Goal: Task Accomplishment & Management: Complete application form

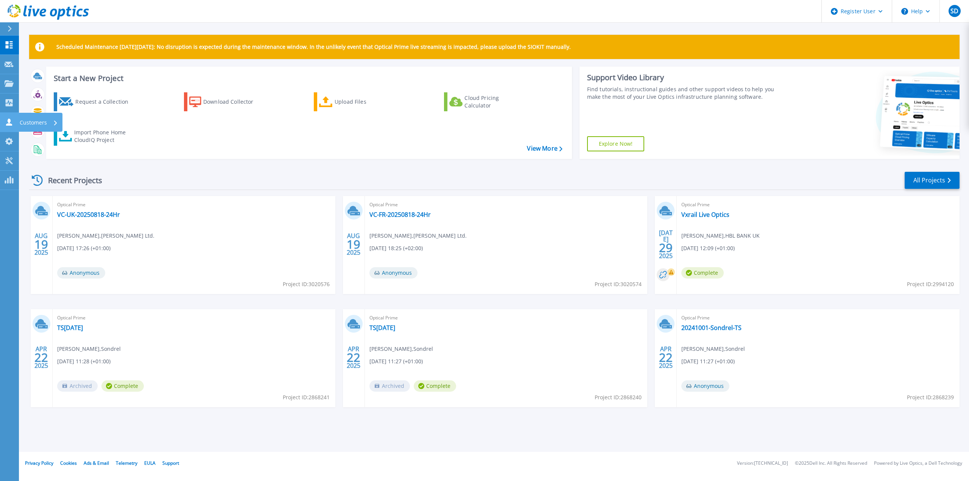
click at [1, 125] on link "Customers Customers" at bounding box center [9, 122] width 19 height 19
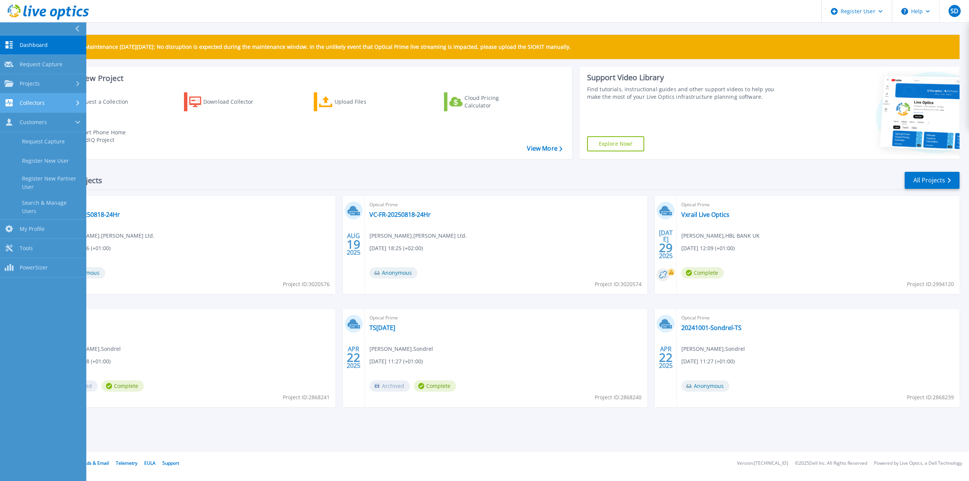
click at [22, 108] on link "Collectors Collectors" at bounding box center [43, 102] width 86 height 19
click at [57, 62] on span "Request Capture" at bounding box center [41, 64] width 43 height 7
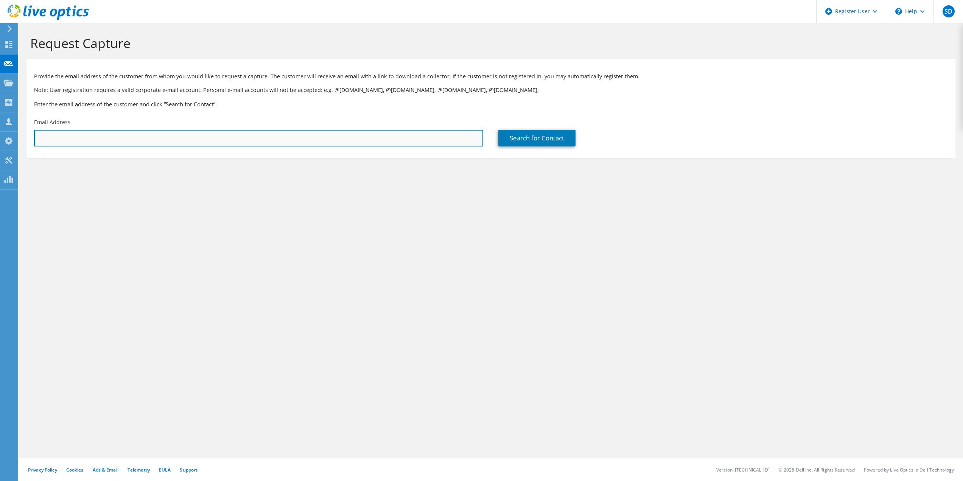
click at [93, 137] on input "text" at bounding box center [258, 138] width 449 height 17
paste input "[PERSON_NAME][EMAIL_ADDRESS][PERSON_NAME][DOMAIN_NAME]"
type input "[PERSON_NAME][EMAIL_ADDRESS][PERSON_NAME][DOMAIN_NAME]"
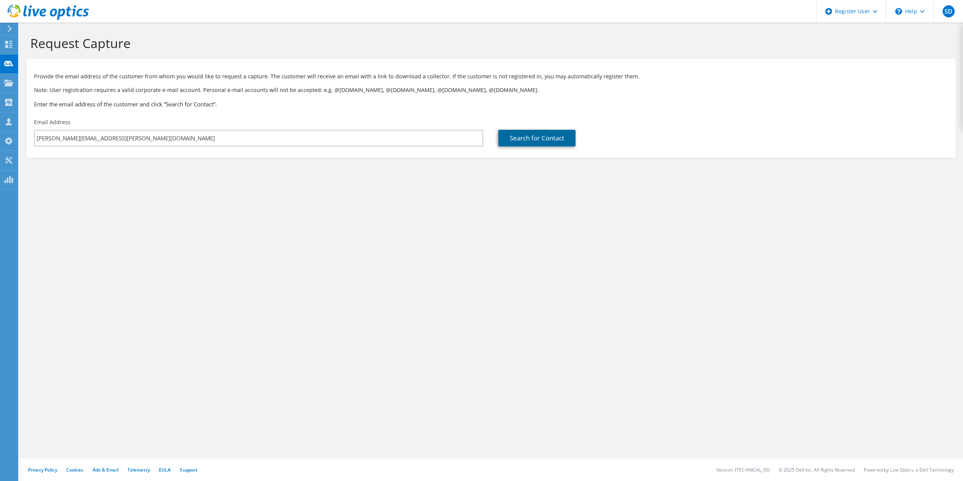
click at [573, 144] on link "Search for Contact" at bounding box center [536, 138] width 77 height 17
type input "SCOTTISH SEA FARMS LTD"
type input "[PERSON_NAME]"
type input "[GEOGRAPHIC_DATA]"
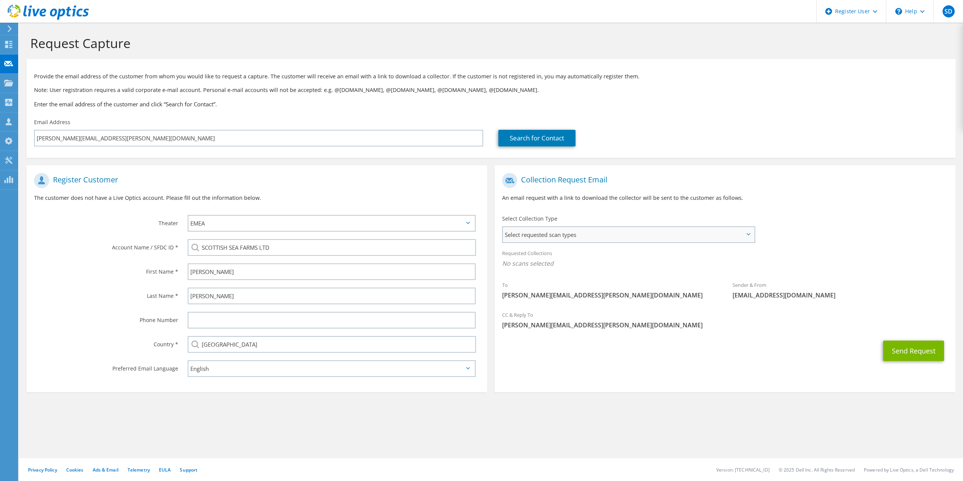
click at [683, 238] on span "Select requested scan types" at bounding box center [628, 234] width 251 height 15
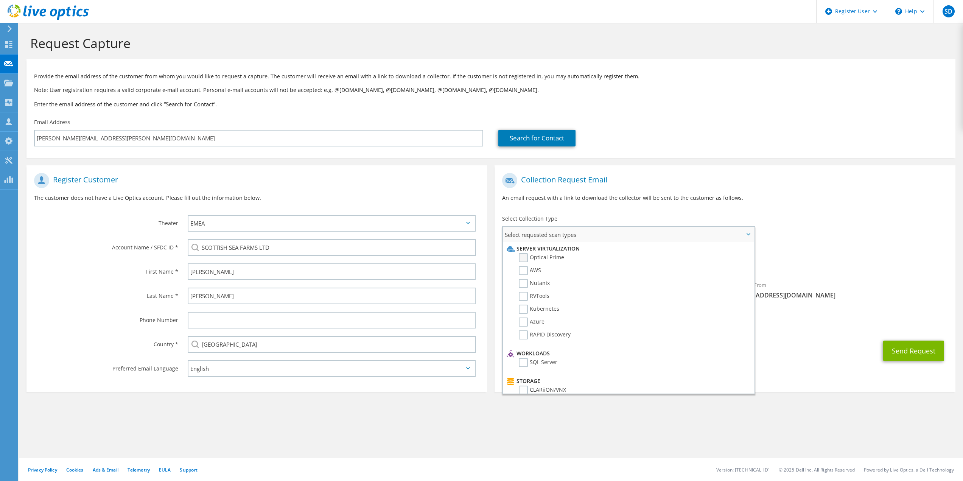
click at [521, 258] on label "Optical Prime" at bounding box center [541, 257] width 45 height 9
click at [0, 0] on input "Optical Prime" at bounding box center [0, 0] width 0 height 0
click at [752, 208] on div "Collection Request Email An email request with a link to download the collector…" at bounding box center [725, 190] width 460 height 42
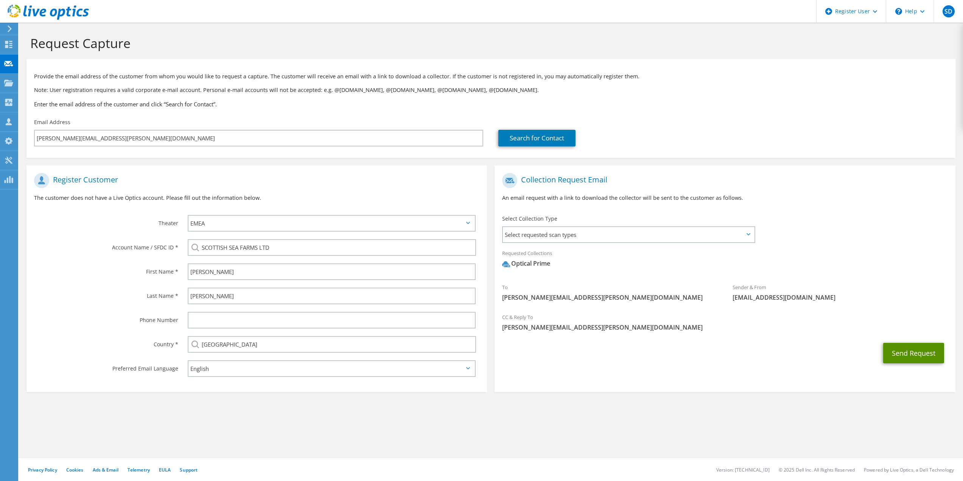
click at [907, 348] on button "Send Request" at bounding box center [913, 353] width 61 height 20
